Goal: Information Seeking & Learning: Find specific fact

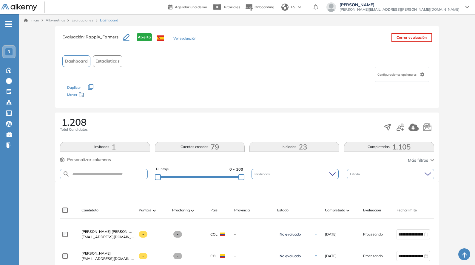
click at [105, 172] on input "text" at bounding box center [108, 174] width 77 height 4
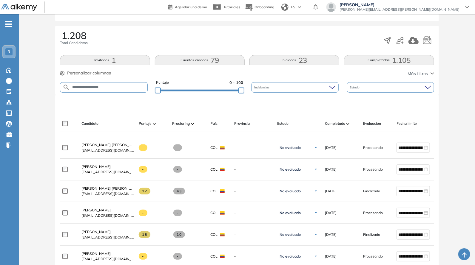
type input "**********"
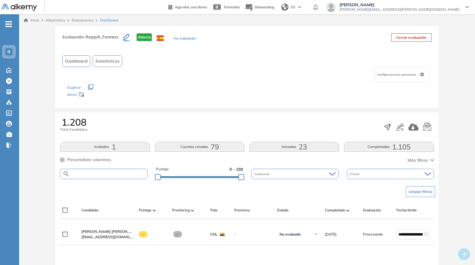
paste input "**********"
type input "**********"
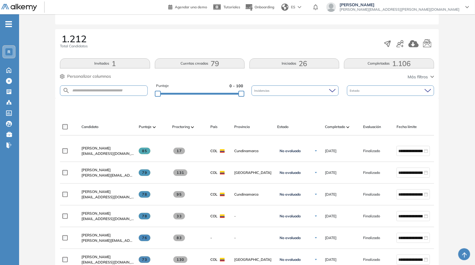
scroll to position [87, 0]
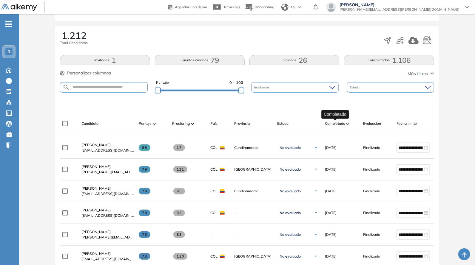
click at [337, 122] on span "Completado" at bounding box center [335, 123] width 20 height 5
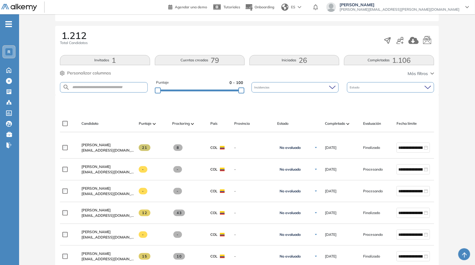
scroll to position [174, 0]
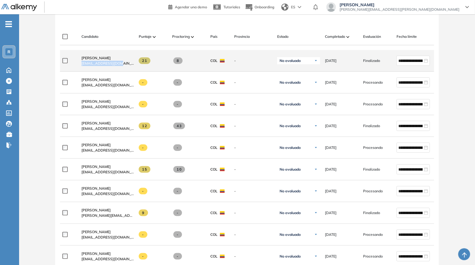
drag, startPoint x: 78, startPoint y: 66, endPoint x: 122, endPoint y: 71, distance: 44.7
click at [122, 71] on div "Ricardo Beltrán rb5496607@gmail.com" at bounding box center [105, 61] width 57 height 20
copy span "rb5496607@gmail.com"
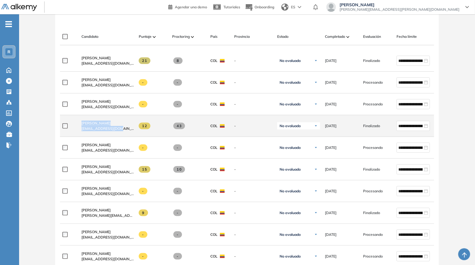
drag, startPoint x: 72, startPoint y: 131, endPoint x: 127, endPoint y: 134, distance: 55.2
click at [130, 136] on div "**********" at bounding box center [260, 126] width 401 height 22
click at [124, 130] on div "Jhon Jairo Arias jhonk0801@gmail.com" at bounding box center [107, 126] width 52 height 11
drag, startPoint x: 78, startPoint y: 133, endPoint x: 134, endPoint y: 137, distance: 56.2
click at [134, 136] on div "Jhon Jairo Arias jhonk0801@gmail.com" at bounding box center [105, 126] width 57 height 20
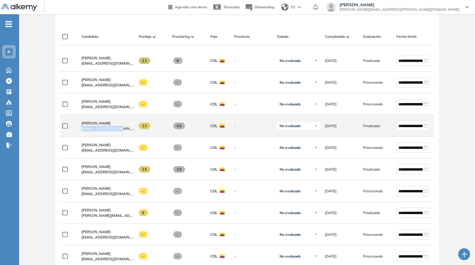
copy span "[EMAIL_ADDRESS][DOMAIN_NAME]"
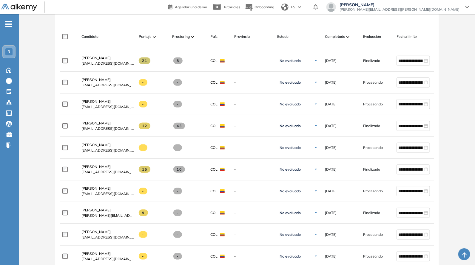
click at [114, 21] on div at bounding box center [248, 18] width 374 height 18
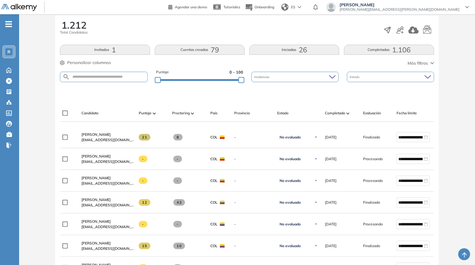
scroll to position [87, 0]
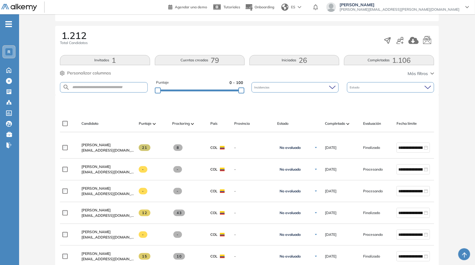
click at [216, 88] on div "Evaluación : RappiX_Farmers Abierta Ver evaluación Cerrar evaluación Dashboard …" at bounding box center [246, 259] width 451 height 641
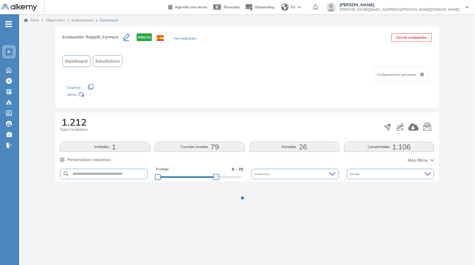
scroll to position [0, 0]
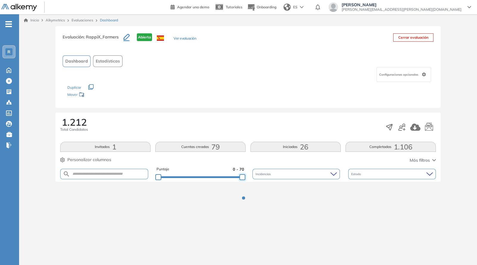
drag, startPoint x: 220, startPoint y: 177, endPoint x: 266, endPoint y: 100, distance: 90.1
click at [307, 180] on div "Puntaje 0 - 70 Incidencias Estado" at bounding box center [248, 174] width 376 height 15
click at [264, 57] on div "Dashboard Estadísticas" at bounding box center [248, 61] width 371 height 12
click at [272, 72] on div "Configuraciones opcionales" at bounding box center [248, 74] width 371 height 15
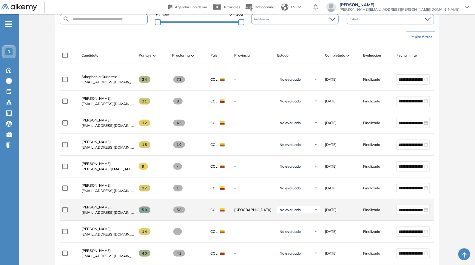
scroll to position [87, 0]
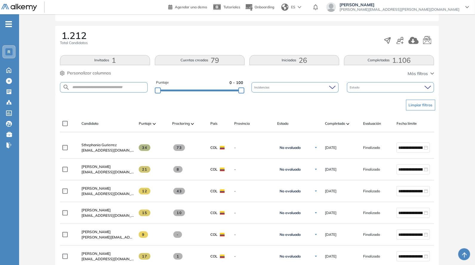
click at [121, 90] on form at bounding box center [103, 87] width 87 height 10
click at [120, 87] on input "text" at bounding box center [108, 87] width 77 height 4
paste input "**********"
type input "**********"
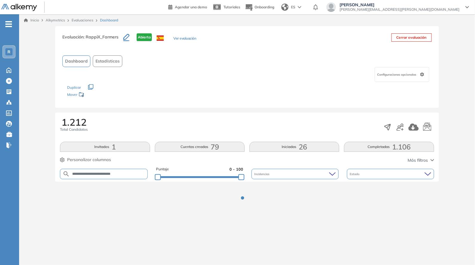
scroll to position [0, 0]
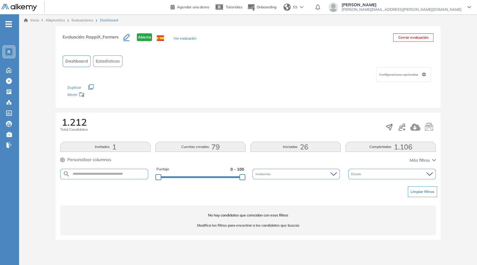
click at [201, 179] on div "Puntaje 0 - 100" at bounding box center [201, 174] width 88 height 15
click at [197, 175] on div at bounding box center [200, 177] width 84 height 4
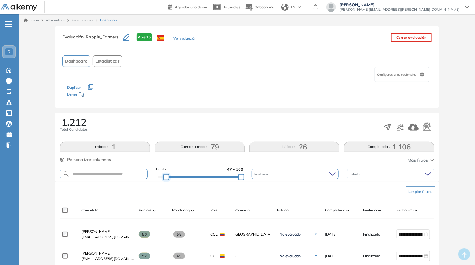
drag, startPoint x: 197, startPoint y: 175, endPoint x: 158, endPoint y: 172, distance: 39.4
click at [158, 172] on div "Puntaje 47 - 100" at bounding box center [199, 174] width 87 height 15
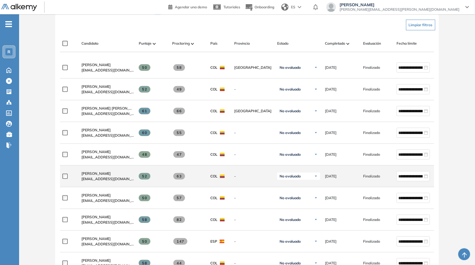
scroll to position [174, 0]
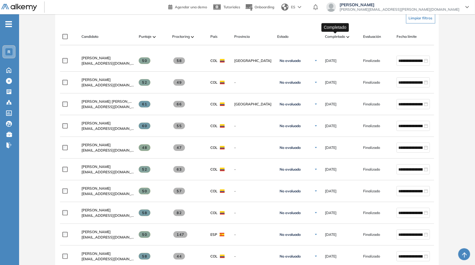
click at [337, 38] on span "Completado" at bounding box center [335, 36] width 20 height 5
